Goal: Transaction & Acquisition: Purchase product/service

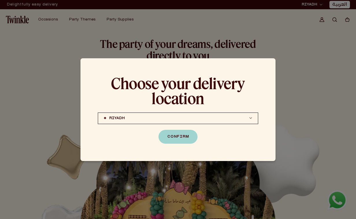
click at [191, 144] on button "Confirm" at bounding box center [178, 137] width 39 height 14
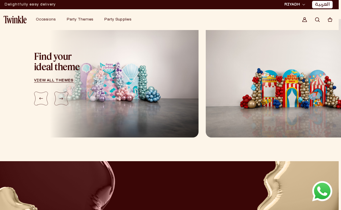
scroll to position [644, 2]
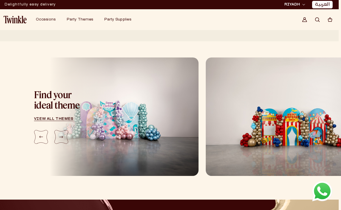
click at [246, 105] on img "2 / 5" at bounding box center [295, 116] width 178 height 118
click at [248, 109] on img "2 / 5" at bounding box center [295, 116] width 178 height 118
click at [41, 141] on div "Previous slide" at bounding box center [41, 137] width 14 height 14
click at [44, 121] on link "view all themes" at bounding box center [60, 118] width 52 height 3
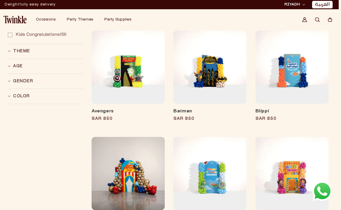
scroll to position [102, 2]
click at [16, 21] on img at bounding box center [14, 20] width 23 height 8
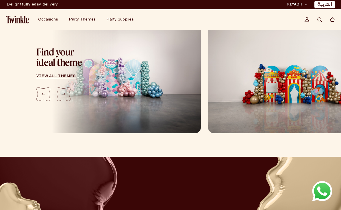
scroll to position [657, 0]
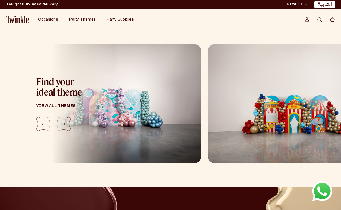
click at [67, 104] on link "view all themes" at bounding box center [62, 105] width 52 height 3
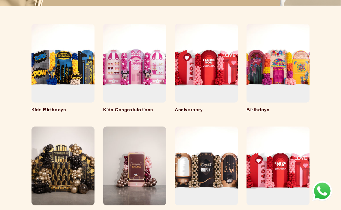
scroll to position [81, 0]
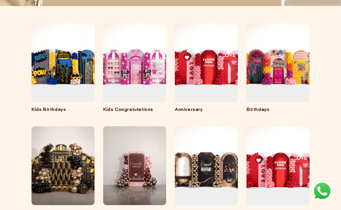
click at [54, 107] on link "Kids Birthdays" at bounding box center [62, 110] width 63 height 6
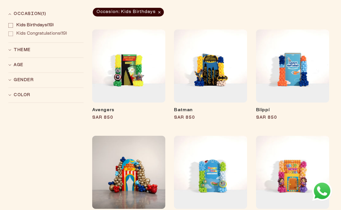
scroll to position [102, 2]
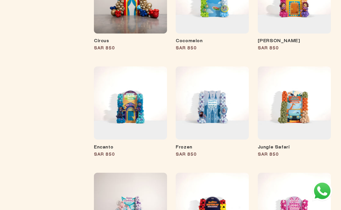
scroll to position [296, 0]
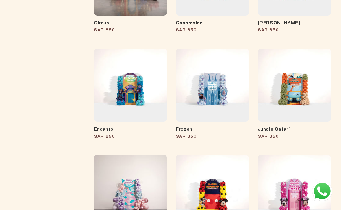
click at [221, 127] on link "Frozen" at bounding box center [212, 130] width 73 height 6
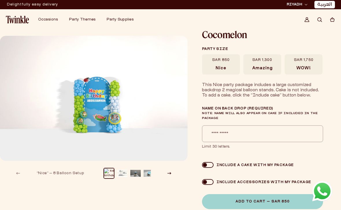
click at [120, 175] on button "Load image 2 in gallery view" at bounding box center [122, 173] width 10 height 10
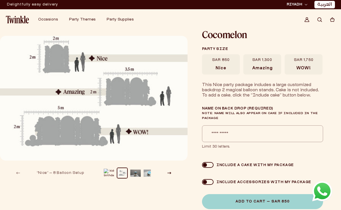
click at [113, 186] on div "Image 2 is now available in gallery view 1 / of 5 “Nice” — 8 Balloon Setup “Ama…" at bounding box center [170, 151] width 341 height 243
click at [114, 176] on button "Load image 1 in gallery view" at bounding box center [109, 173] width 10 height 10
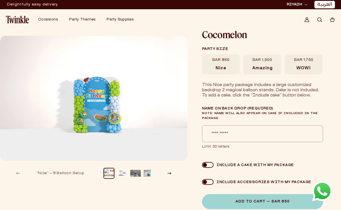
click at [90, 118] on img "Gallery Viewer" at bounding box center [93, 98] width 187 height 125
click at [31, 135] on img "Gallery Viewer" at bounding box center [93, 98] width 187 height 125
click at [173, 172] on button "Slide right" at bounding box center [169, 173] width 13 height 13
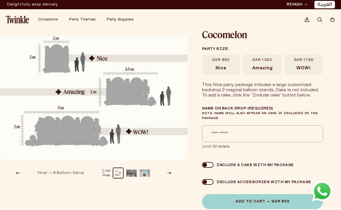
scroll to position [0, 5]
click at [173, 171] on button "Slide right" at bounding box center [169, 173] width 13 height 13
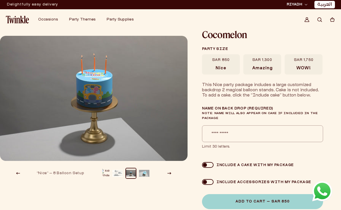
click at [173, 173] on button "Slide right" at bounding box center [169, 173] width 13 height 13
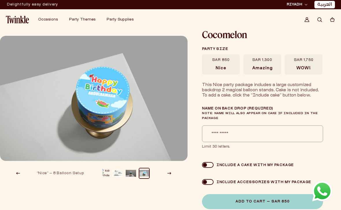
click at [174, 169] on button "Slide right" at bounding box center [169, 173] width 13 height 13
click at [176, 173] on slider-component "“Nice” — 8 Balloon Setup “Amazing” — 10 Balloon Setup “Wow” — 12 Balloon Setup" at bounding box center [93, 173] width 187 height 13
click at [260, 59] on span "SAR 1,300" at bounding box center [262, 60] width 20 height 5
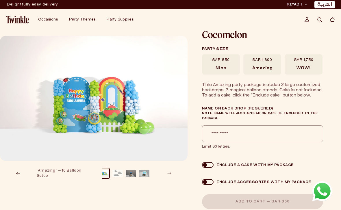
scroll to position [0, 3]
click at [262, 59] on div "SAR 850 Nice SAR 1,300 Amazing SAR 1,750 WOW!" at bounding box center [262, 64] width 120 height 20
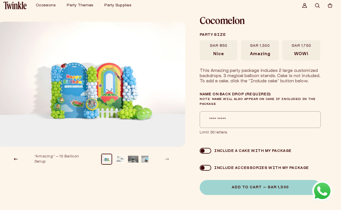
scroll to position [14, 2]
click at [222, 53] on span "Nice" at bounding box center [218, 54] width 11 height 5
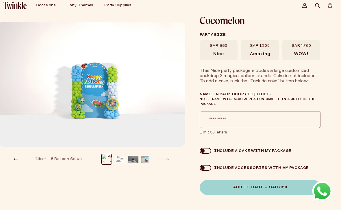
click at [261, 53] on span "Amazing" at bounding box center [260, 54] width 20 height 5
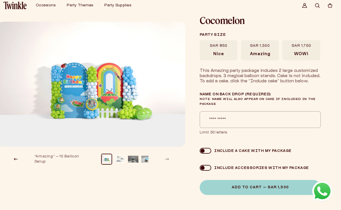
click at [173, 159] on slider-component "“Nice” — 8 Balloon Setup “Amazing” — 10 Balloon Setup “Wow” — 12 Balloon Setup" at bounding box center [91, 158] width 187 height 13
click at [118, 163] on button "Load image 2 in gallery view" at bounding box center [120, 159] width 10 height 10
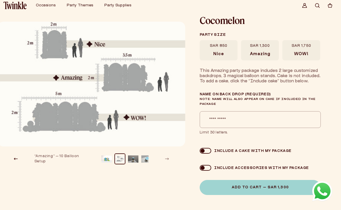
click at [135, 160] on button "Load image 3 in gallery view" at bounding box center [133, 159] width 10 height 10
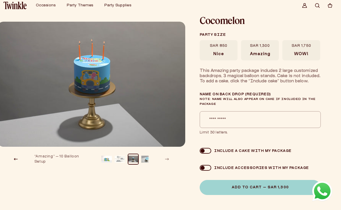
click at [144, 160] on button "Load image 4 in gallery view" at bounding box center [146, 159] width 10 height 10
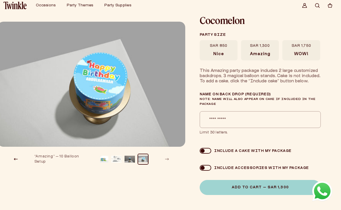
scroll to position [0, 5]
click at [290, 46] on label "SAR 1,750 WOW!" at bounding box center [301, 50] width 38 height 20
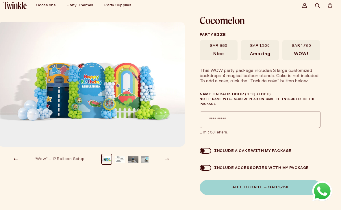
click at [214, 51] on label "SAR 850 Nice" at bounding box center [219, 50] width 38 height 20
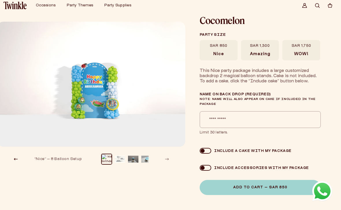
scroll to position [0, 2]
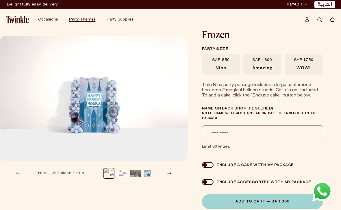
click at [134, 172] on button "Load image 3 in gallery view" at bounding box center [135, 173] width 10 height 10
